Goal: Check status: Check status

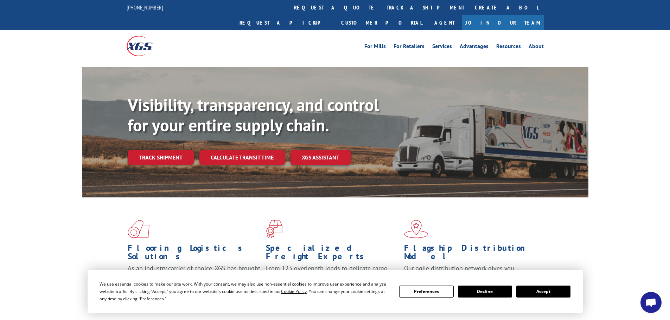
click at [551, 294] on button "Accept" at bounding box center [543, 292] width 54 height 12
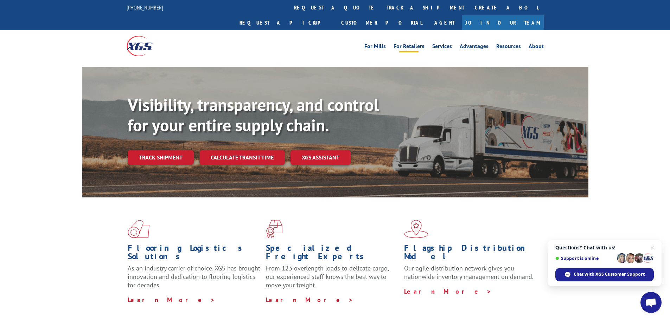
click at [417, 44] on link "For Retailers" at bounding box center [409, 48] width 31 height 8
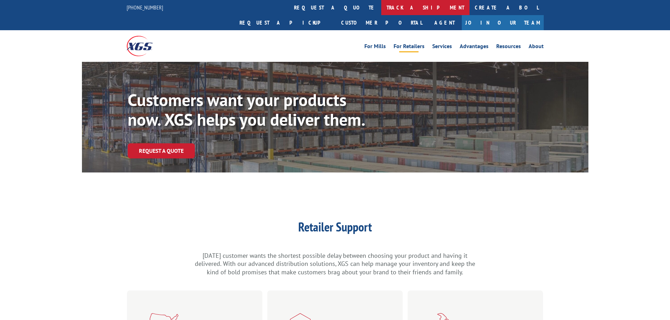
click at [381, 8] on link "track a shipment" at bounding box center [425, 7] width 88 height 15
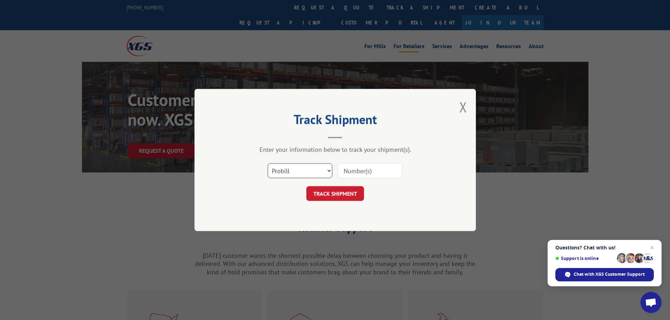
click at [323, 174] on select "Select category... Probill BOL PO" at bounding box center [300, 171] width 65 height 15
select select "bol"
click at [268, 164] on select "Select category... Probill BOL PO" at bounding box center [300, 171] width 65 height 15
click at [354, 173] on input at bounding box center [370, 171] width 65 height 15
paste input "2846738"
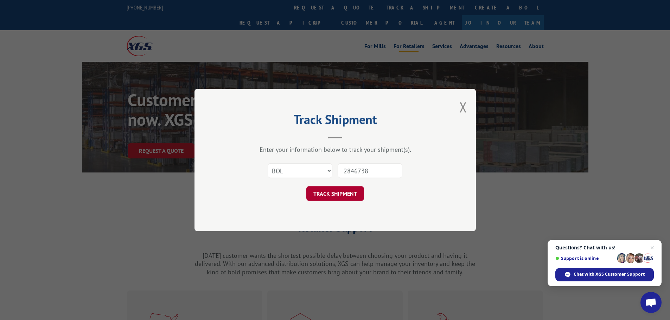
type input "2846738"
click at [329, 200] on button "TRACK SHIPMENT" at bounding box center [335, 193] width 58 height 15
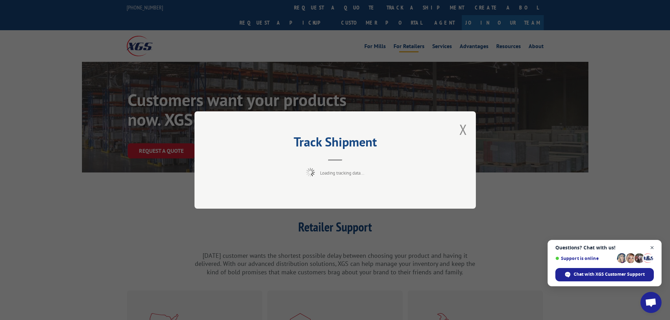
click at [653, 246] on span "Open chat" at bounding box center [652, 248] width 9 height 9
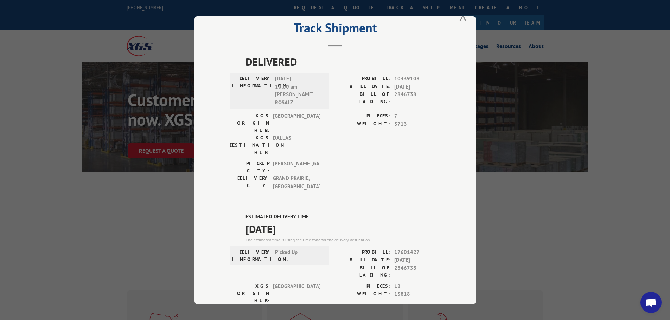
scroll to position [35, 0]
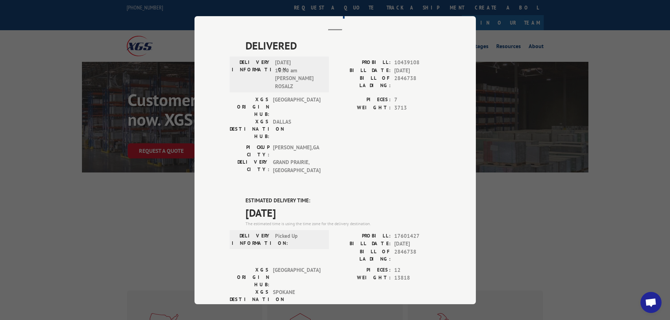
click at [389, 197] on label "ESTIMATED DELIVERY TIME:" at bounding box center [342, 201] width 195 height 8
click at [525, 183] on div "Track Shipment DELIVERED DELIVERY INFORMATION: [DATE] 10:00 am [PERSON_NAME] RO…" at bounding box center [335, 160] width 670 height 320
